Goal: Task Accomplishment & Management: Manage account settings

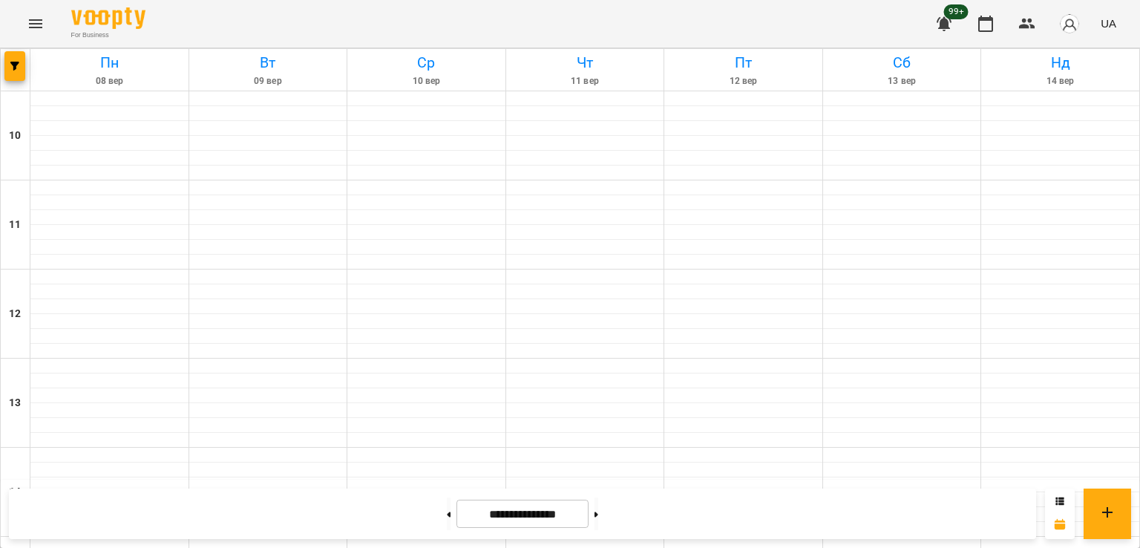
click at [32, 20] on icon "Menu" at bounding box center [35, 23] width 13 height 9
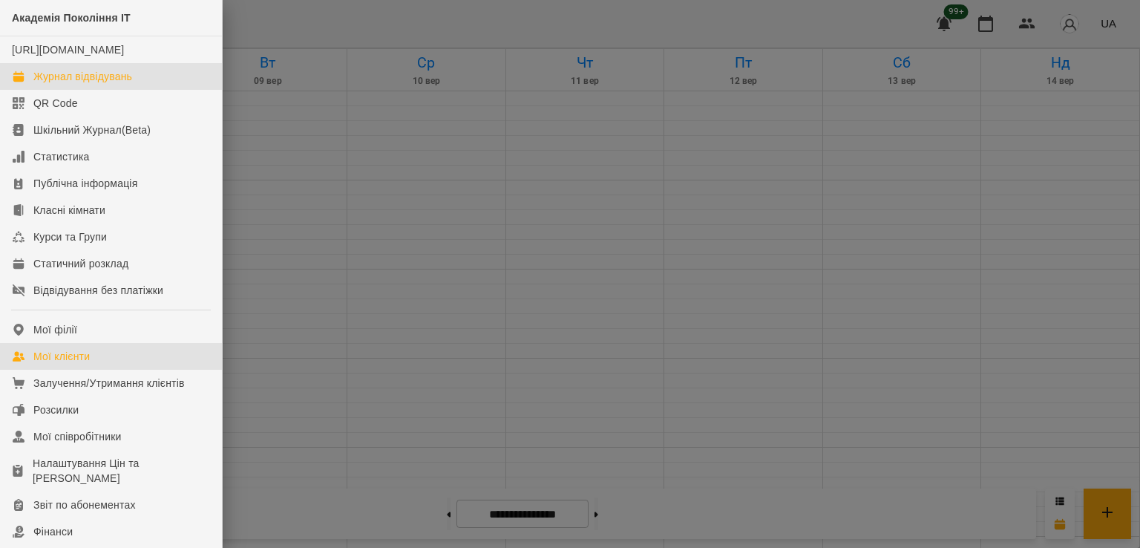
click at [90, 364] on div "Мої клієнти" at bounding box center [61, 356] width 56 height 15
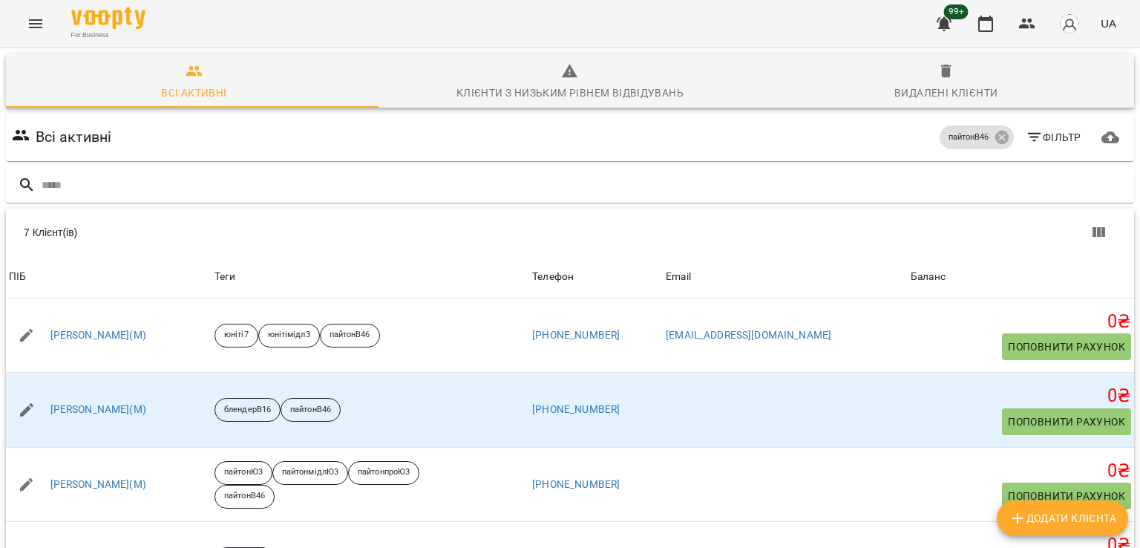
click at [1069, 526] on span "Додати клієнта" at bounding box center [1062, 518] width 108 height 18
select select "**"
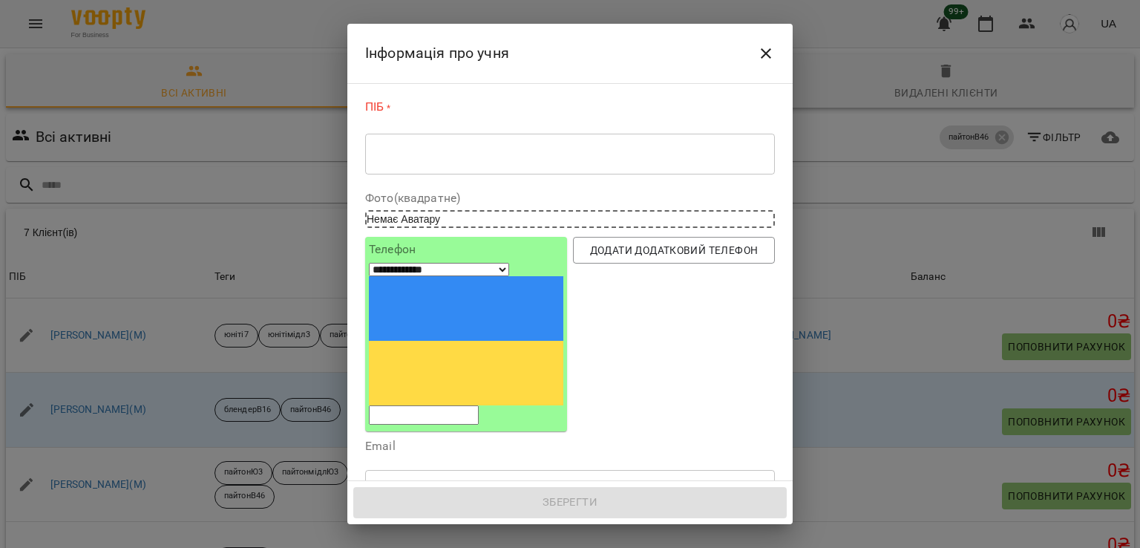
click at [465, 405] on input "tel" at bounding box center [424, 414] width 110 height 19
paste input "**********"
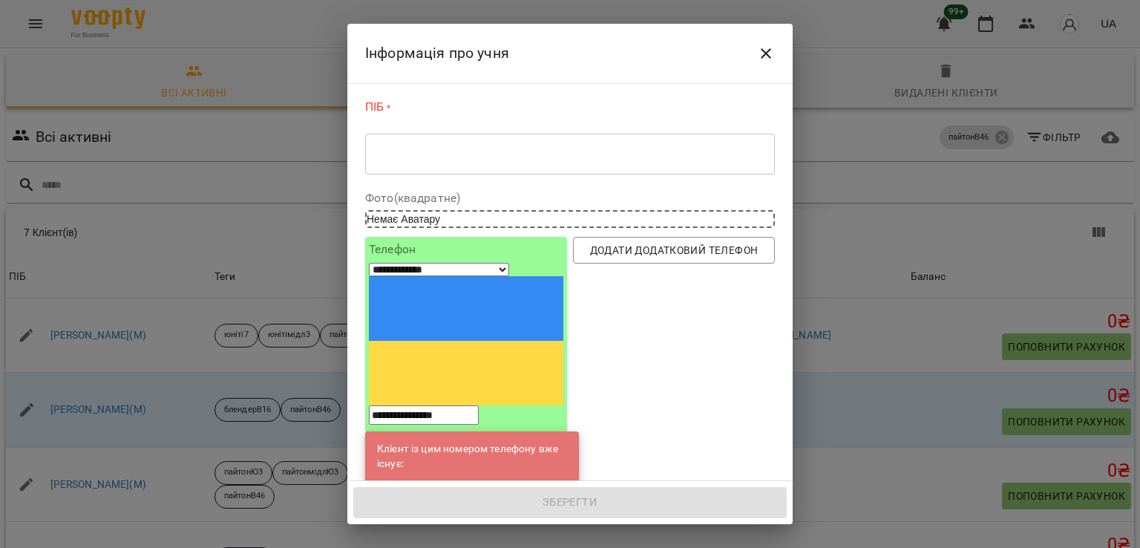
type input "**********"
click at [495, 478] on link "[PERSON_NAME](С)" at bounding box center [477, 485] width 94 height 15
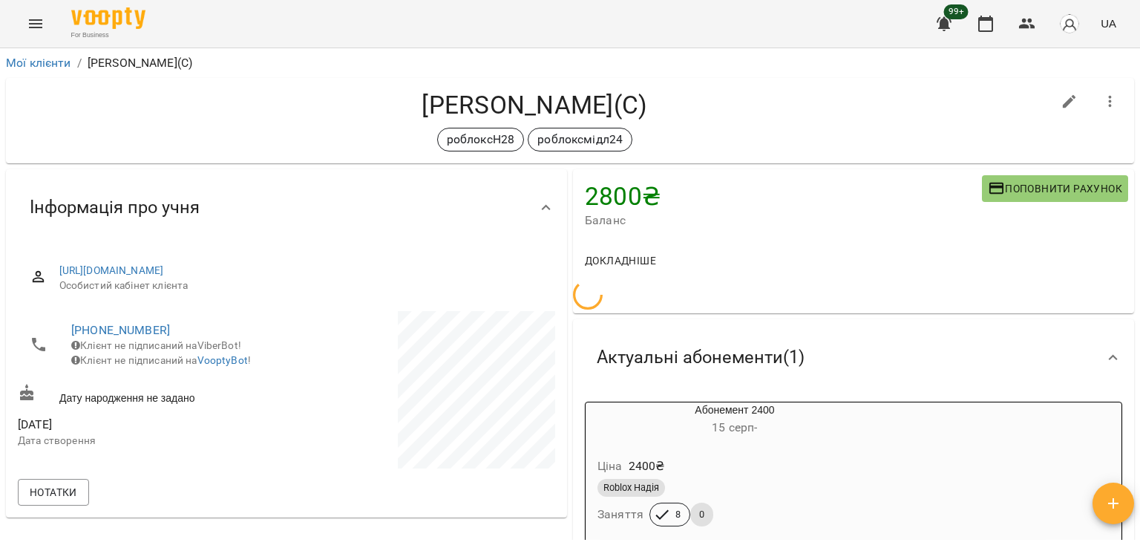
click at [1063, 99] on icon "button" at bounding box center [1069, 101] width 13 height 13
select select "**"
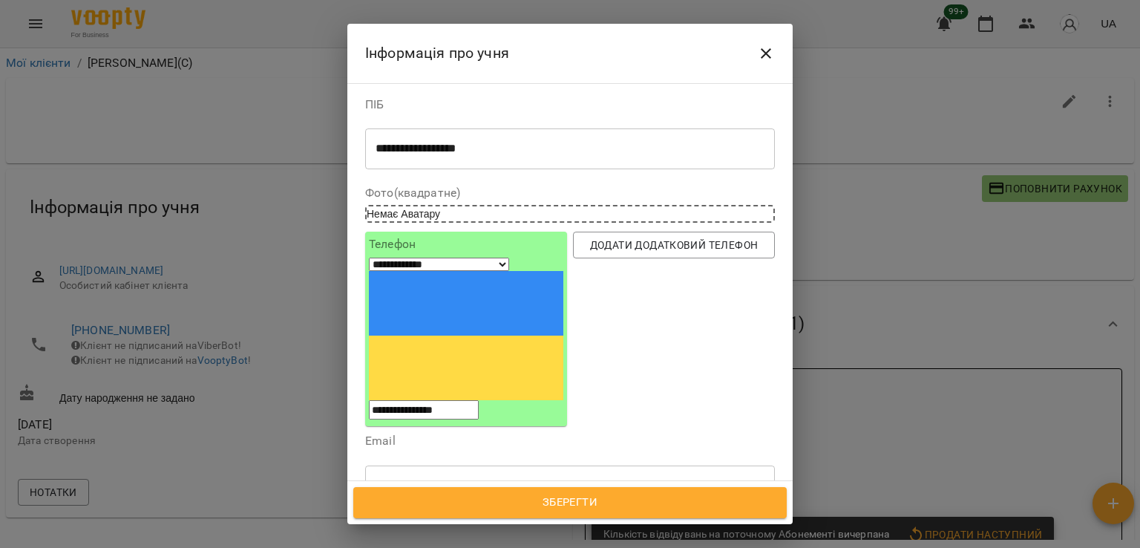
click at [530, 547] on icon at bounding box center [524, 555] width 10 height 10
click at [569, 496] on span "Зберегти" at bounding box center [570, 502] width 401 height 19
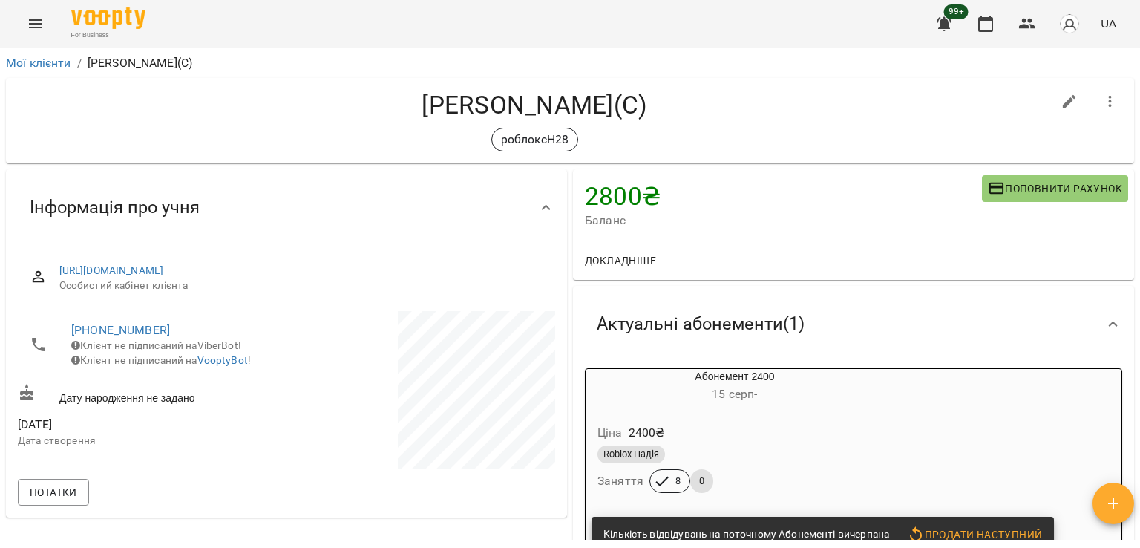
click at [38, 19] on icon "Menu" at bounding box center [36, 24] width 18 height 18
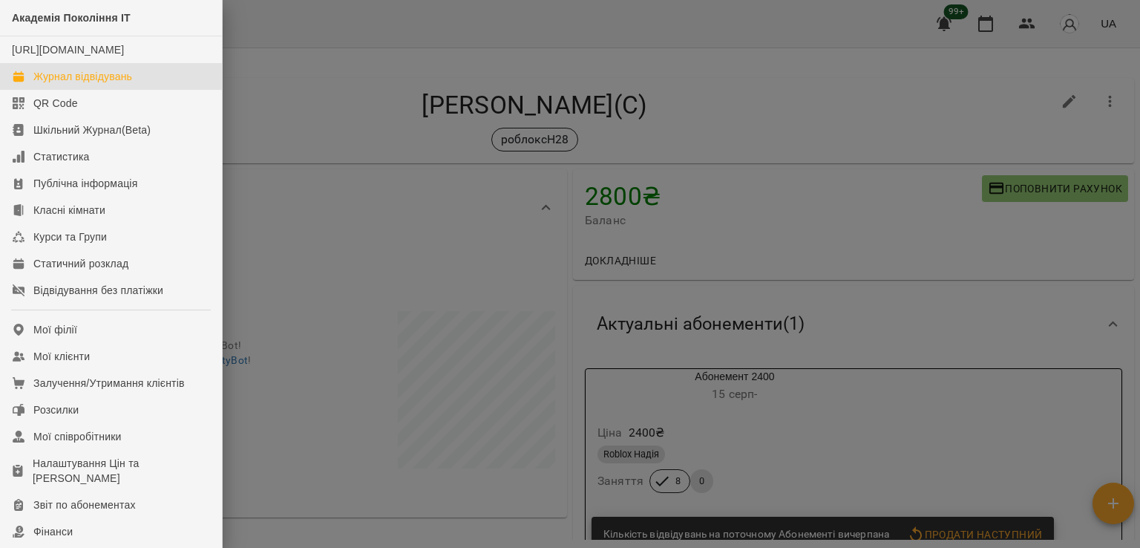
click at [107, 84] on div "Журнал відвідувань" at bounding box center [82, 76] width 99 height 15
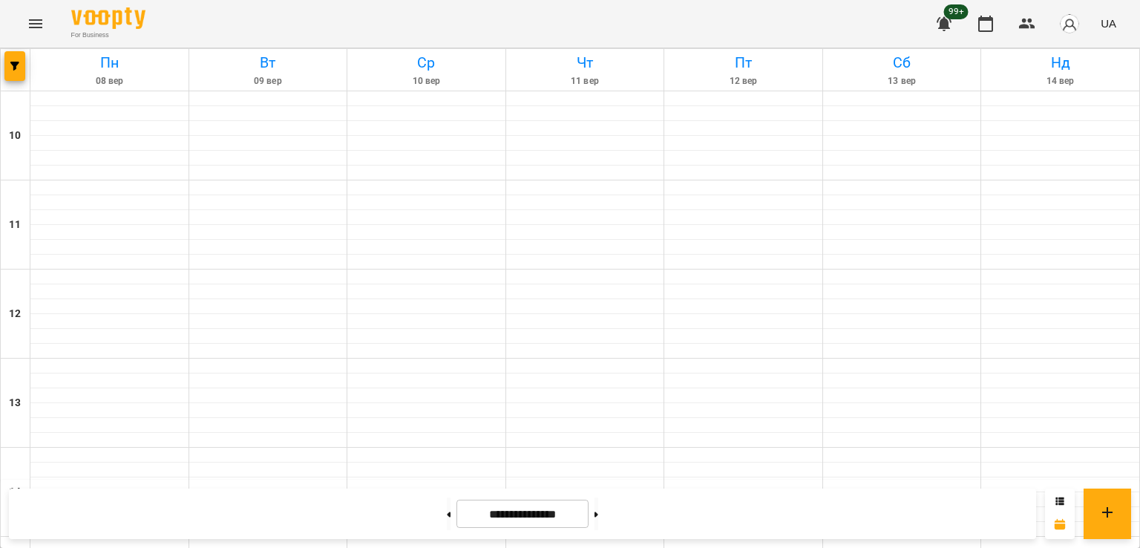
scroll to position [594, 0]
click at [12, 64] on icon "button" at bounding box center [14, 66] width 9 height 9
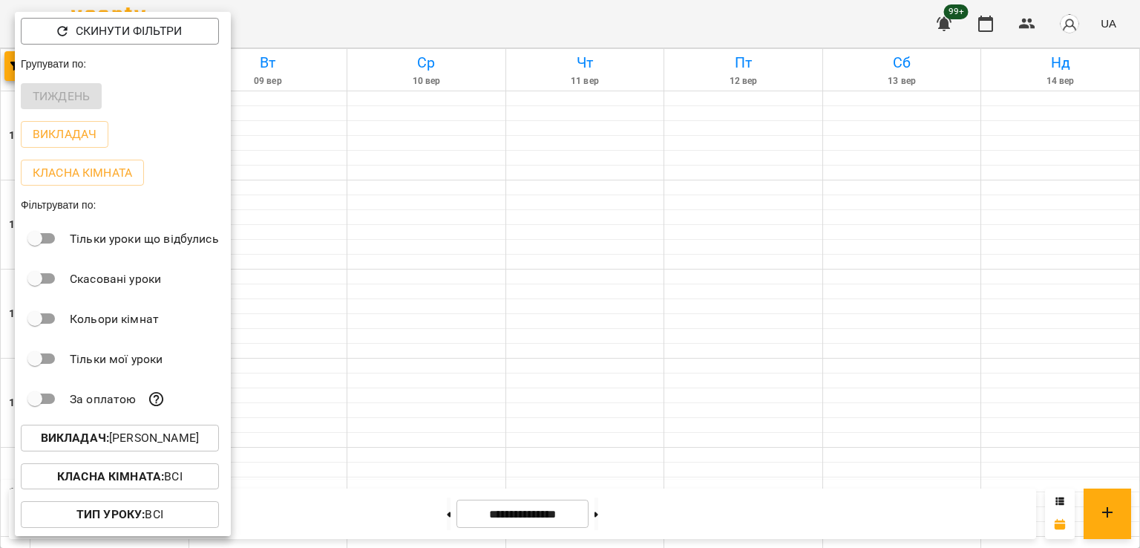
click at [171, 442] on p "Викладач : [PERSON_NAME]" at bounding box center [120, 438] width 158 height 18
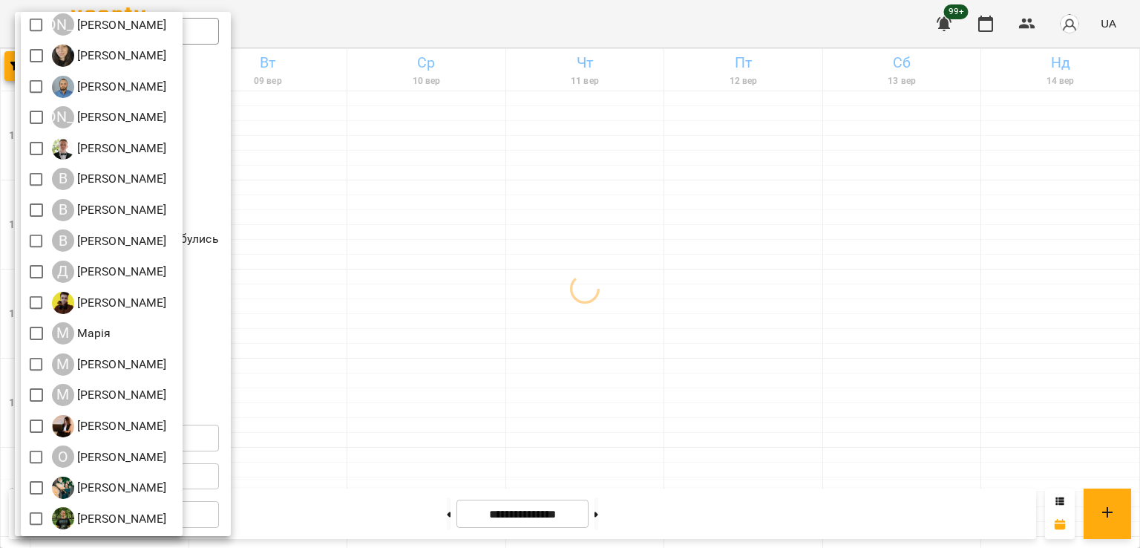
scroll to position [197, 0]
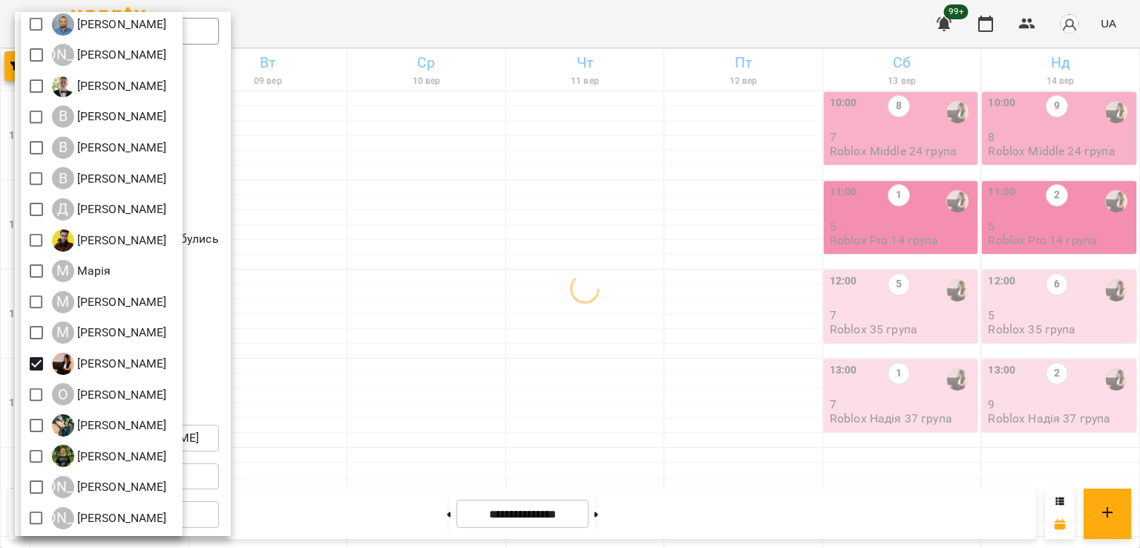
click at [735, 312] on div at bounding box center [570, 274] width 1140 height 548
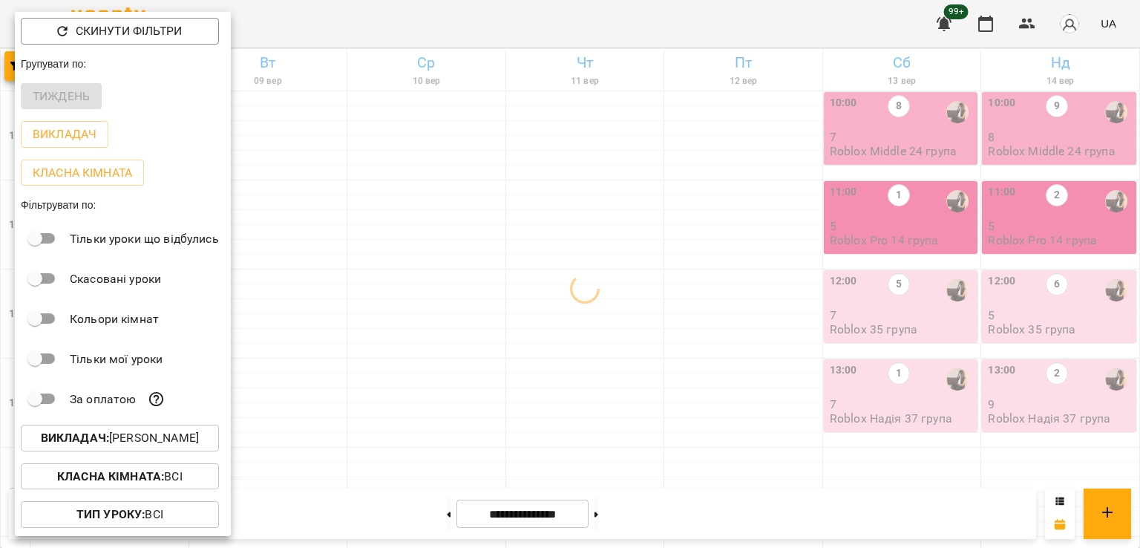
click at [733, 420] on div at bounding box center [570, 274] width 1140 height 548
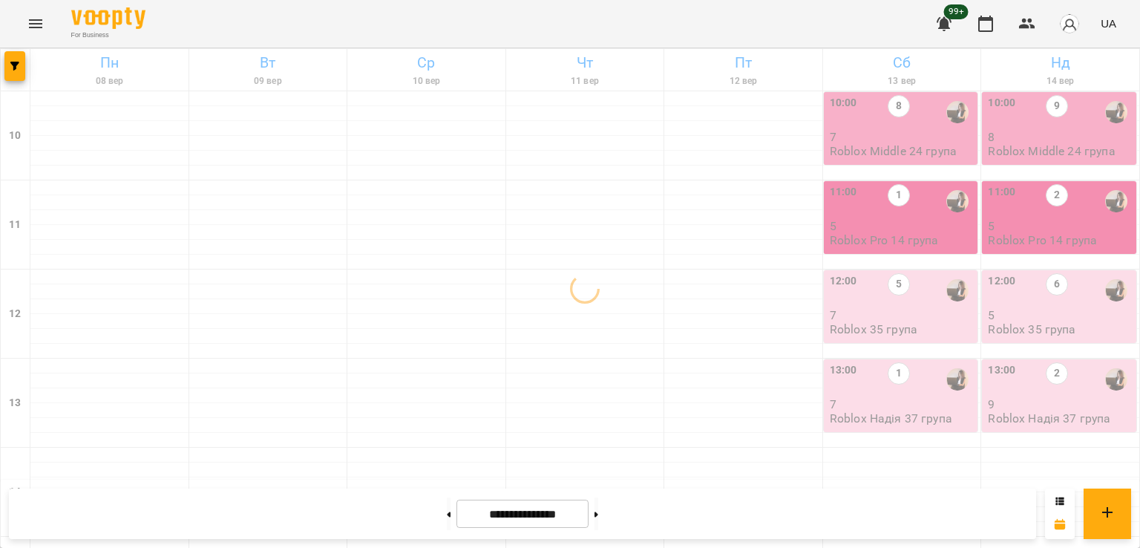
scroll to position [0, 0]
click at [874, 125] on div "10:00 8" at bounding box center [902, 112] width 145 height 34
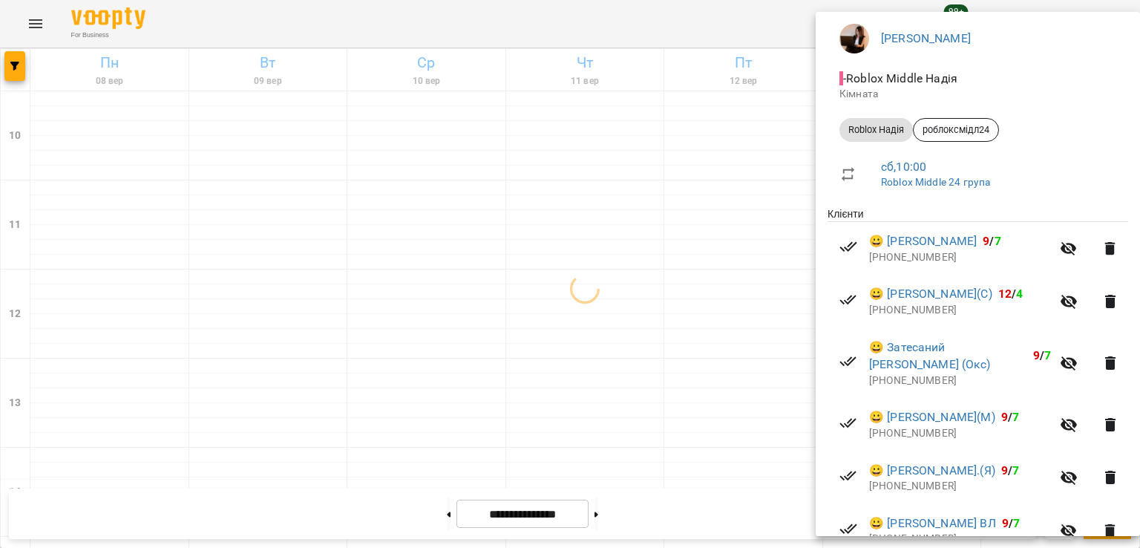
scroll to position [373, 0]
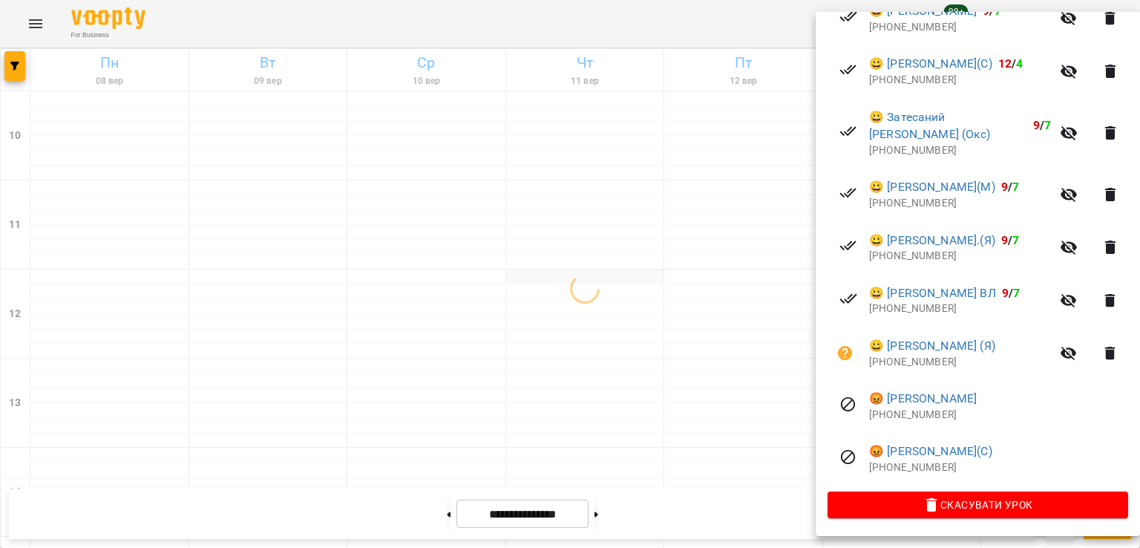
click at [641, 275] on div at bounding box center [570, 274] width 1140 height 548
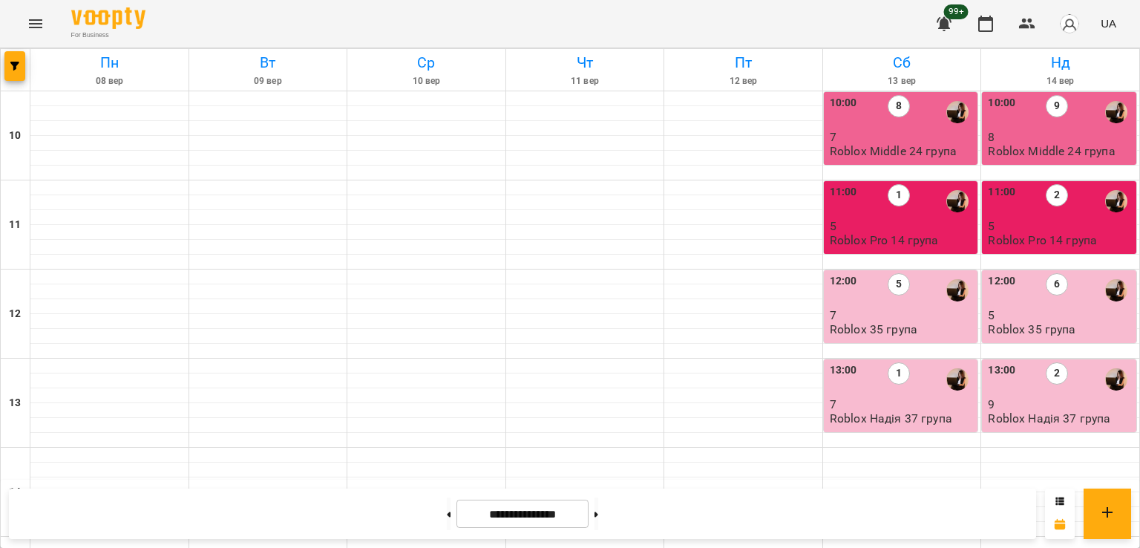
click at [888, 128] on div "8" at bounding box center [899, 112] width 22 height 34
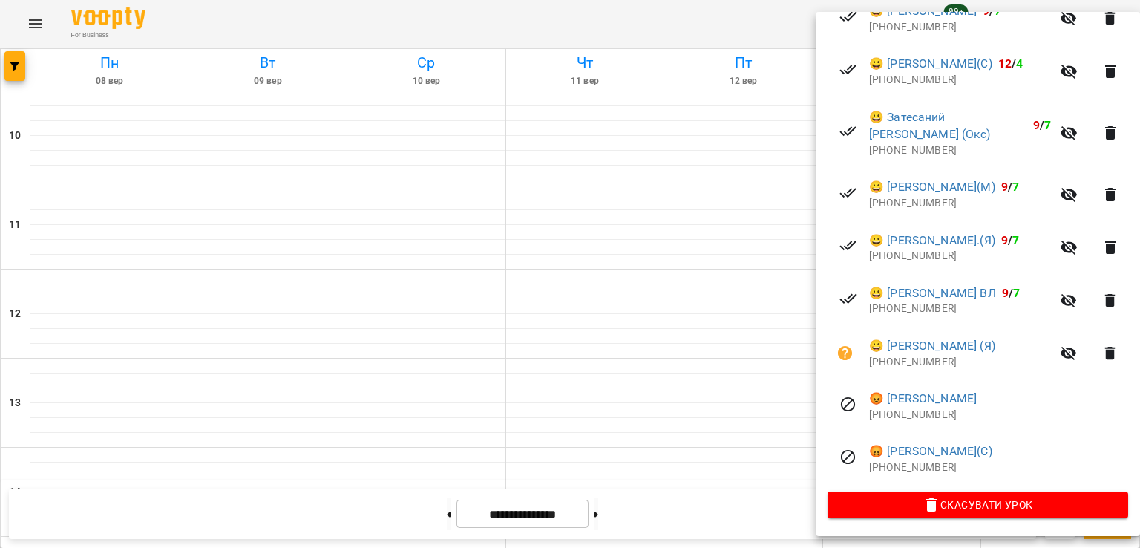
click at [690, 339] on div at bounding box center [570, 274] width 1140 height 548
